Goal: Information Seeking & Learning: Learn about a topic

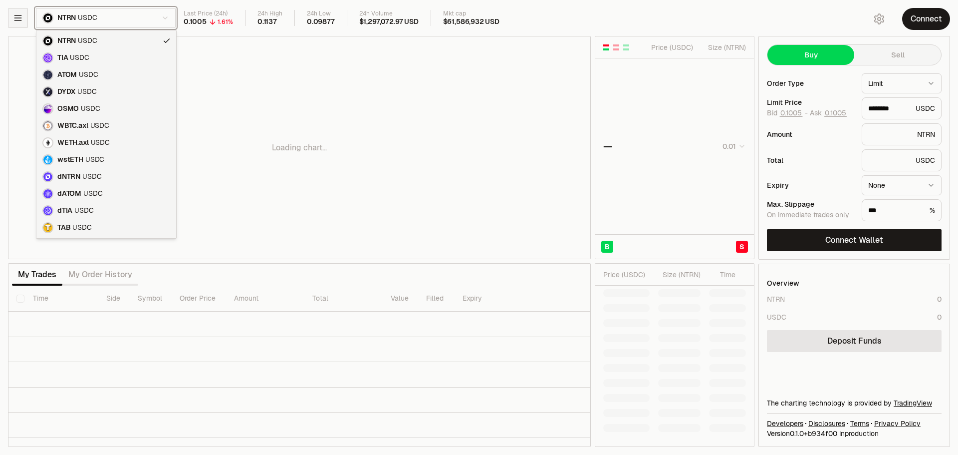
click at [25, 12] on html "Neutron Balance Earn Supervaults Bridge Orderbook Stake Ecosystem Governance Do…" at bounding box center [479, 227] width 958 height 455
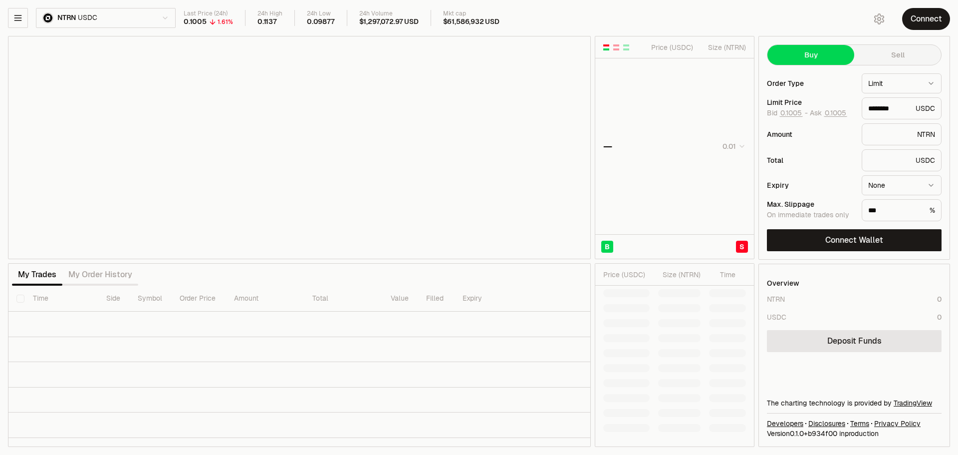
click at [25, 29] on div "NTRN USDC Last Price (24h) 0.1005 1.61% 24h High 0.1137 24h Low 0.09877 24h Vol…" at bounding box center [431, 20] width 846 height 24
type input "********"
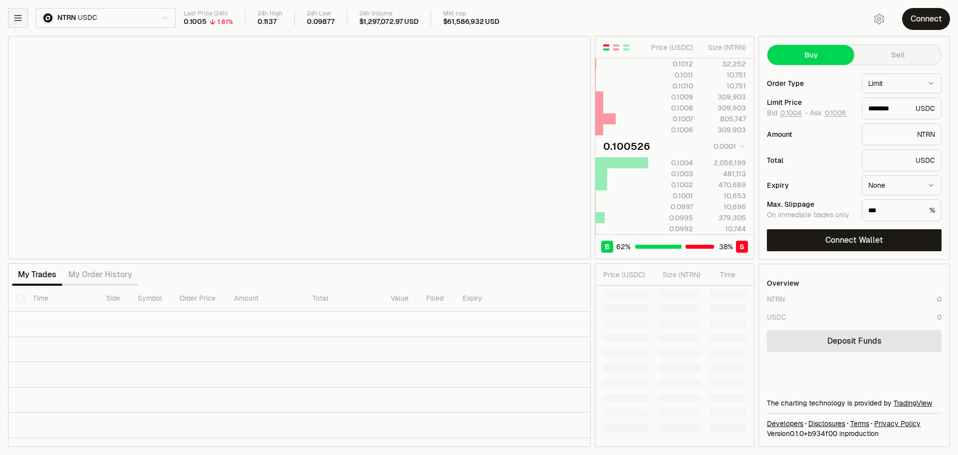
click at [20, 22] on icon "button" at bounding box center [18, 18] width 10 height 10
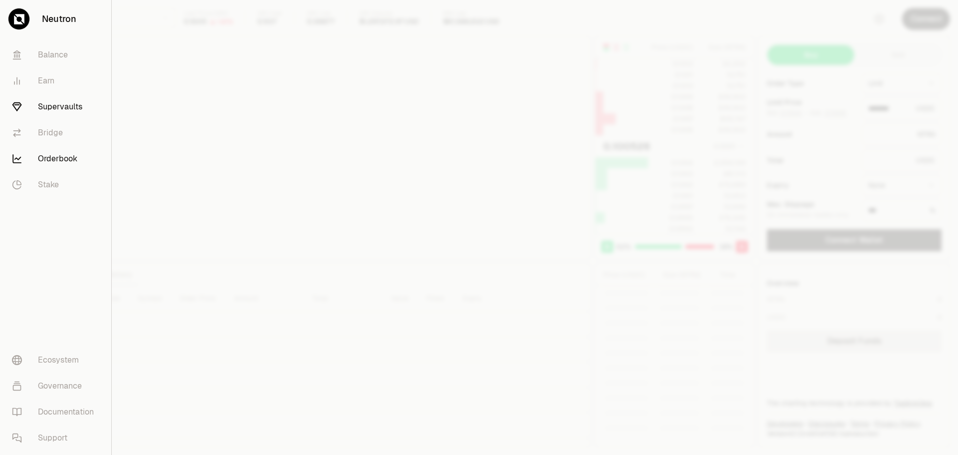
click at [61, 110] on link "Supervaults" at bounding box center [55, 107] width 103 height 26
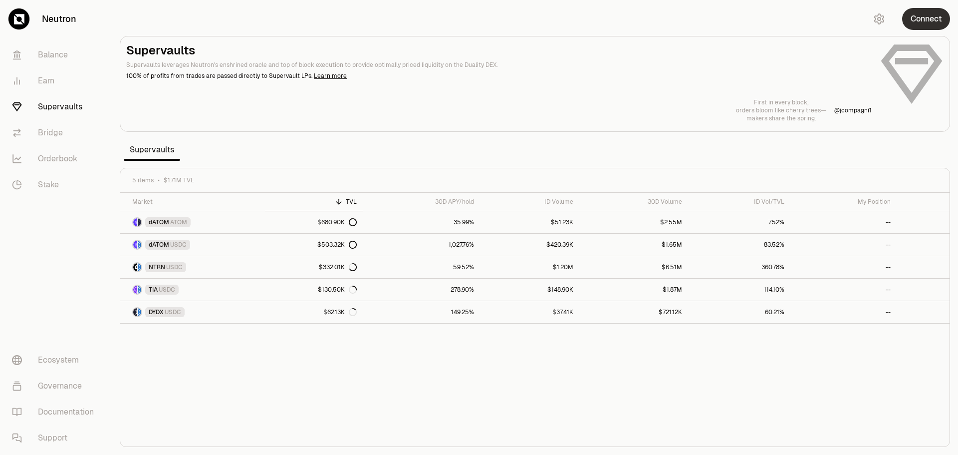
click at [922, 24] on button "Connect" at bounding box center [926, 19] width 48 height 22
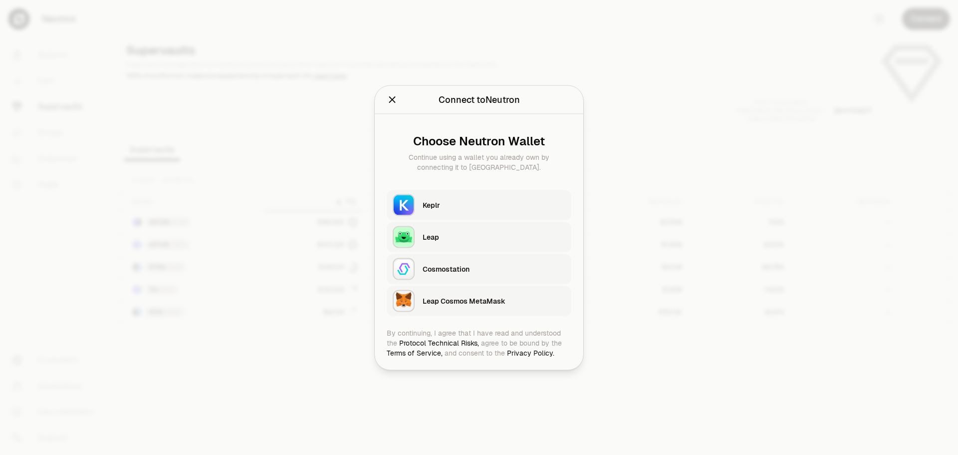
click at [472, 204] on div "Keplr" at bounding box center [494, 205] width 143 height 10
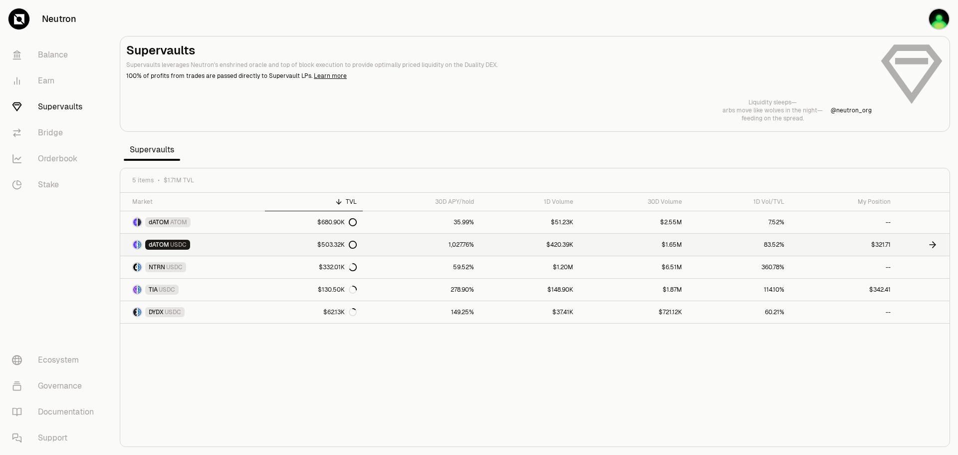
click at [276, 244] on link "$503.32K" at bounding box center [313, 245] width 97 height 22
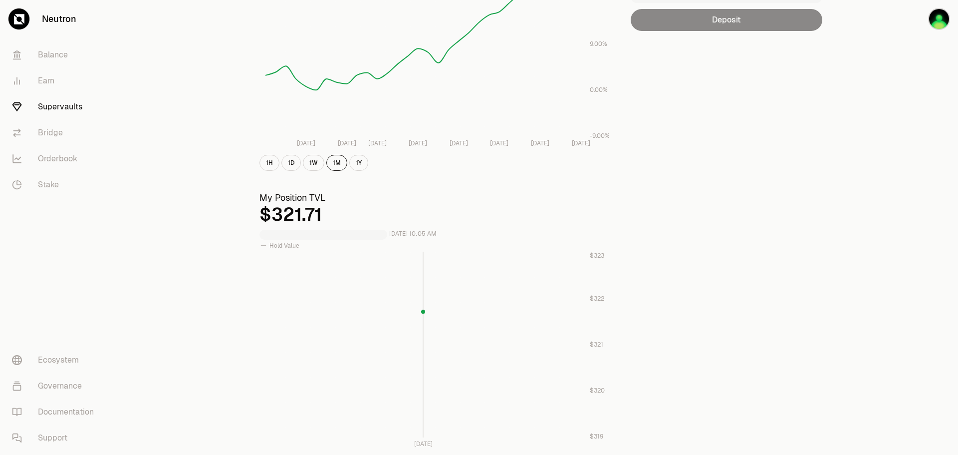
scroll to position [200, 0]
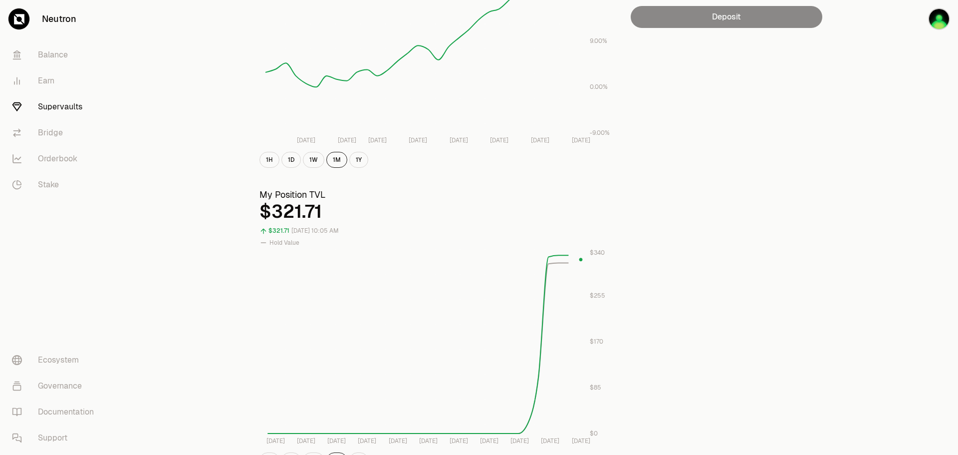
click at [328, 170] on div "Explore dATOM - USDC Vault dATOM USDC 5.4686 USDC ($1.00) = 1 dATOM ($5.47) Per…" at bounding box center [435, 276] width 375 height 873
click at [317, 164] on button "1W" at bounding box center [313, 160] width 21 height 16
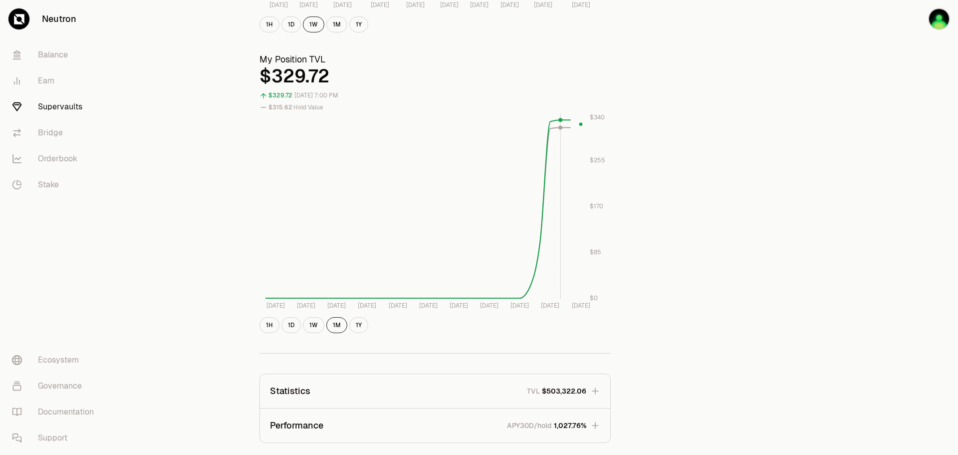
scroll to position [349, 0]
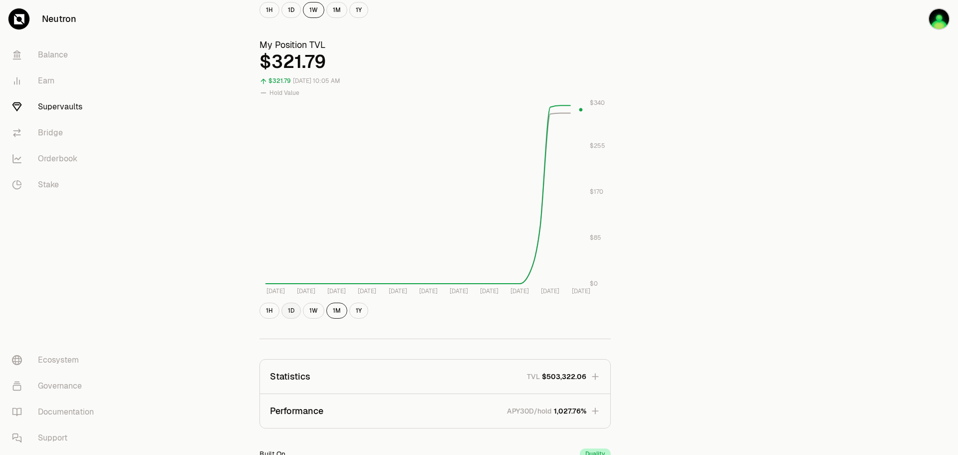
click at [295, 311] on button "1D" at bounding box center [290, 310] width 19 height 16
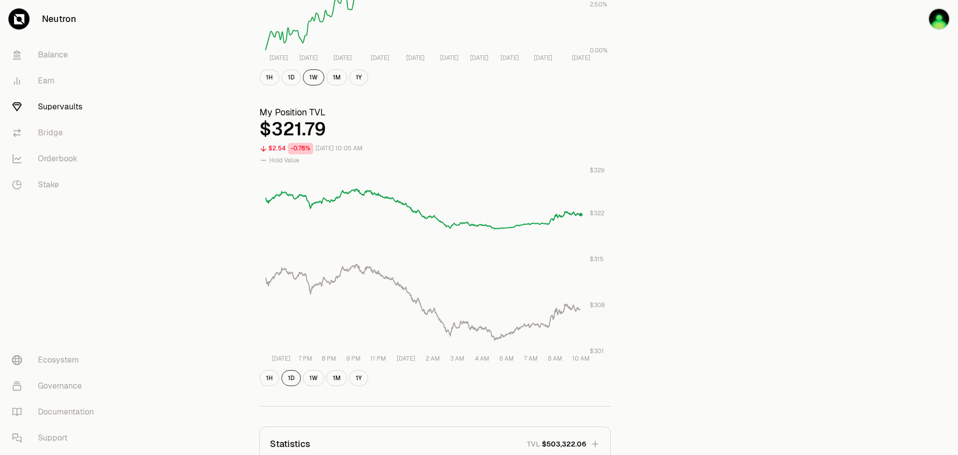
scroll to position [299, 0]
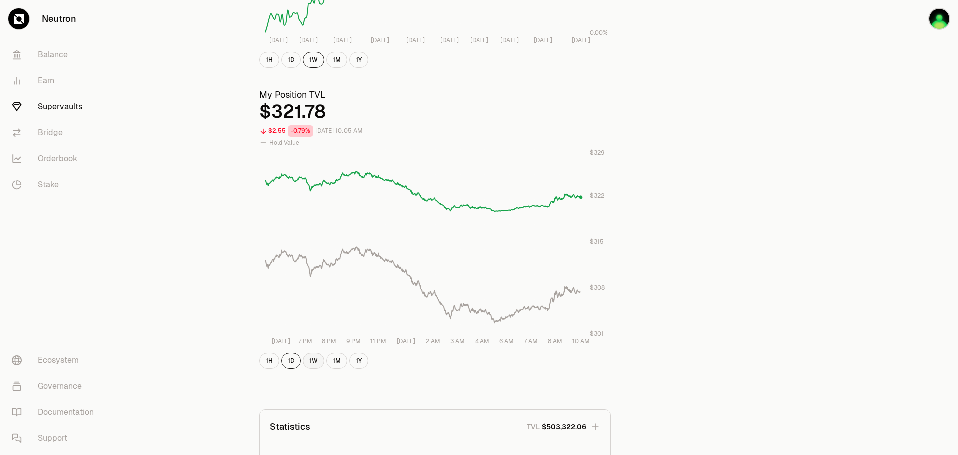
click at [313, 362] on button "1W" at bounding box center [313, 360] width 21 height 16
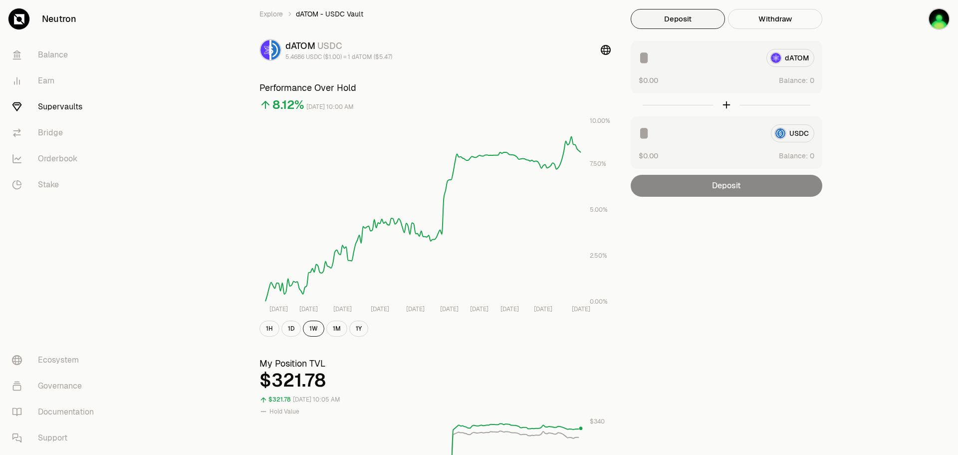
scroll to position [0, 0]
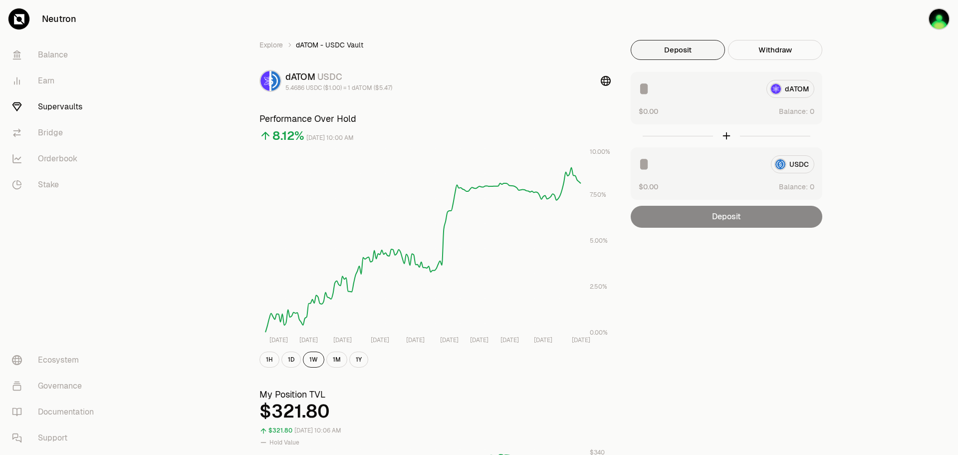
click at [73, 106] on link "Supervaults" at bounding box center [56, 107] width 104 height 26
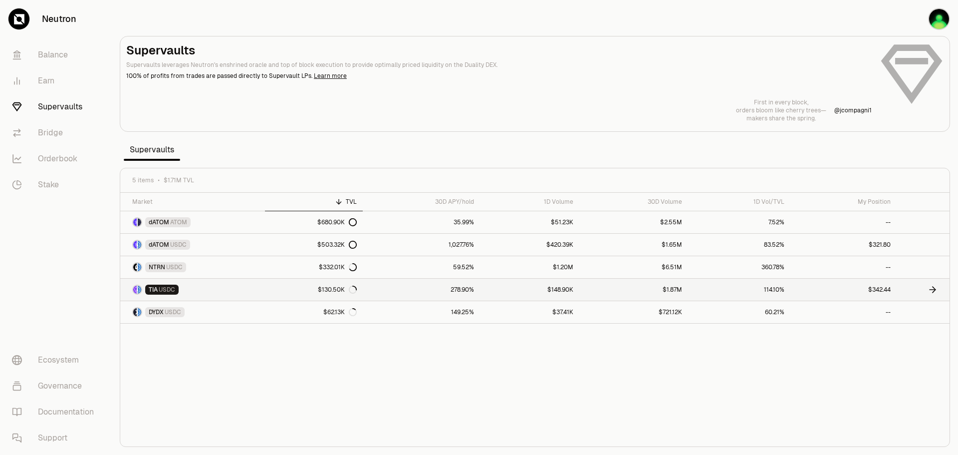
click at [482, 288] on link "$148.90K" at bounding box center [529, 289] width 99 height 22
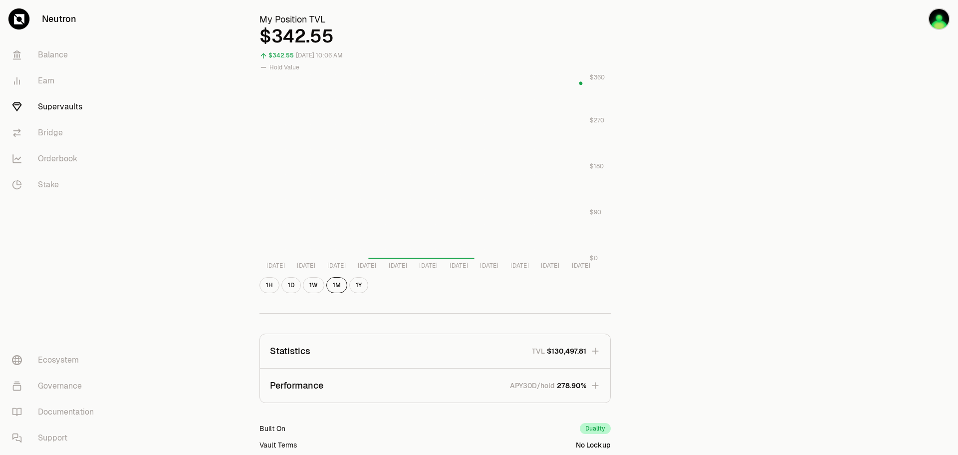
scroll to position [299, 0]
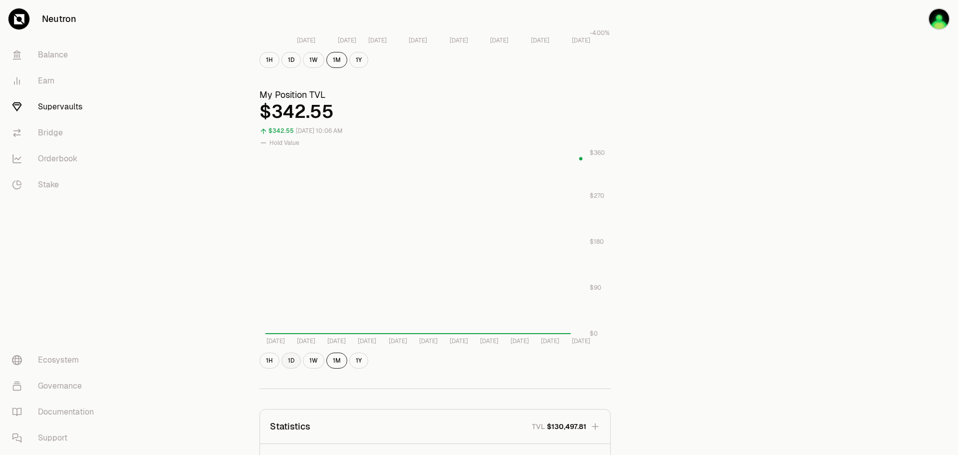
click at [292, 354] on button "1D" at bounding box center [290, 360] width 19 height 16
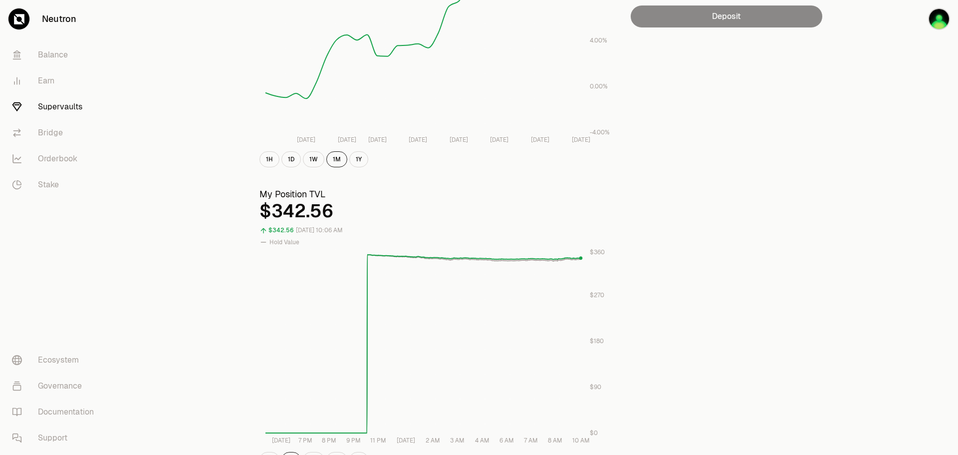
scroll to position [0, 0]
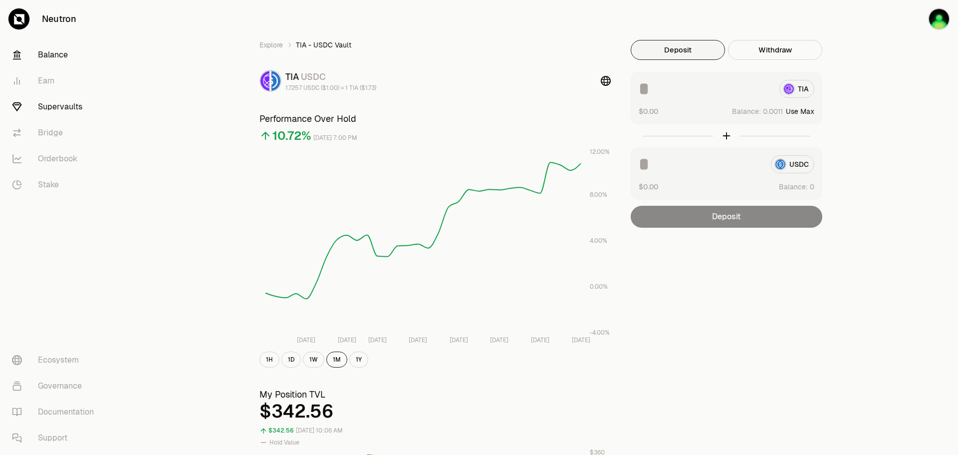
click at [66, 54] on link "Balance" at bounding box center [56, 55] width 104 height 26
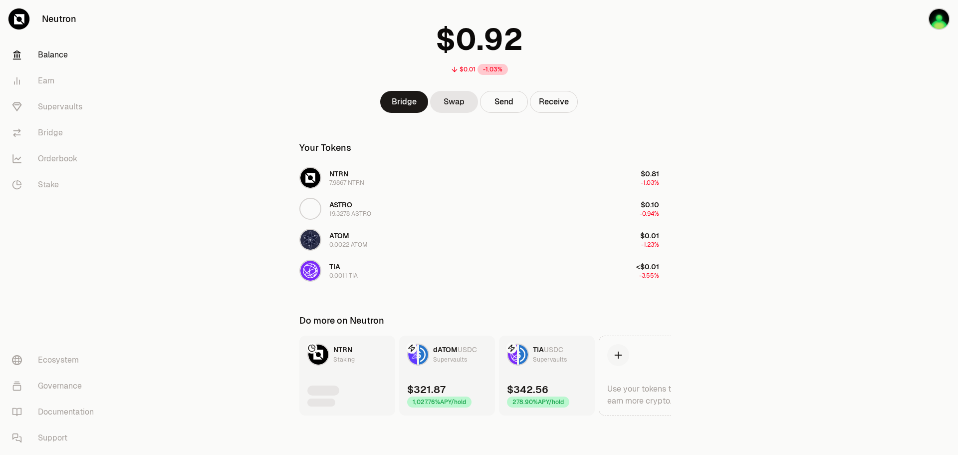
scroll to position [57, 0]
